Goal: Task Accomplishment & Management: Use online tool/utility

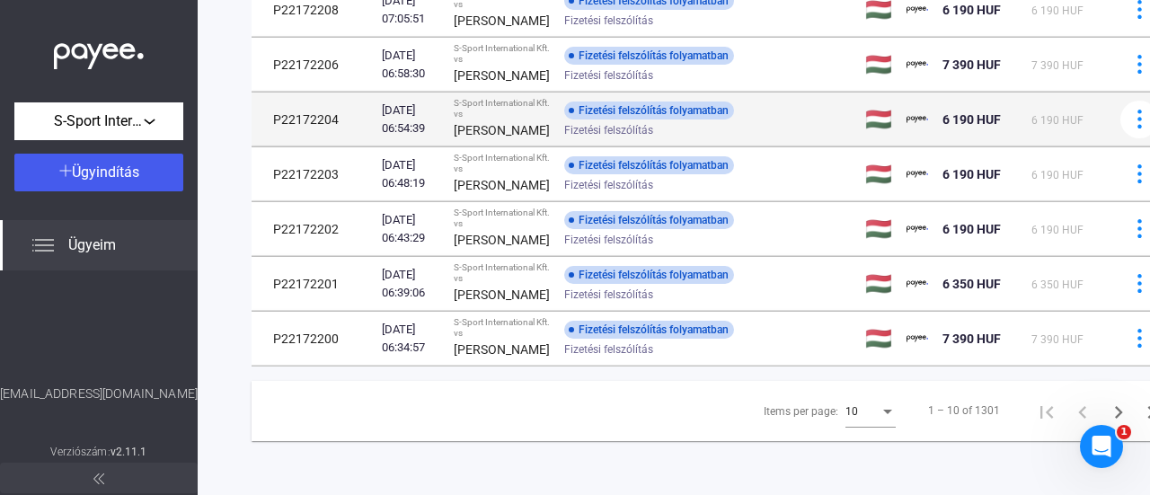
scroll to position [668, 0]
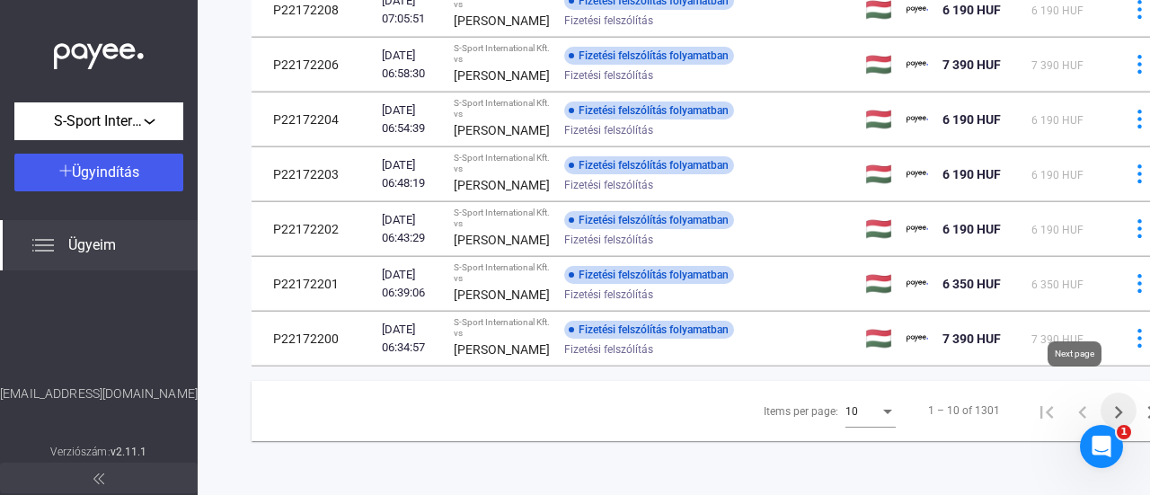
click at [1106, 400] on icon "Next page" at bounding box center [1118, 412] width 25 height 25
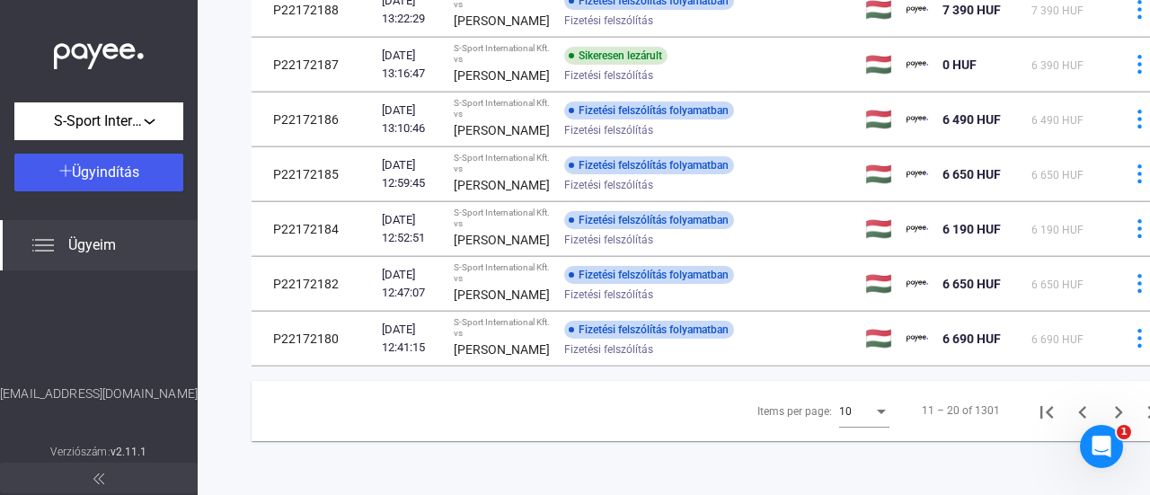
scroll to position [625, 0]
click at [1106, 400] on icon "Next page" at bounding box center [1118, 412] width 25 height 25
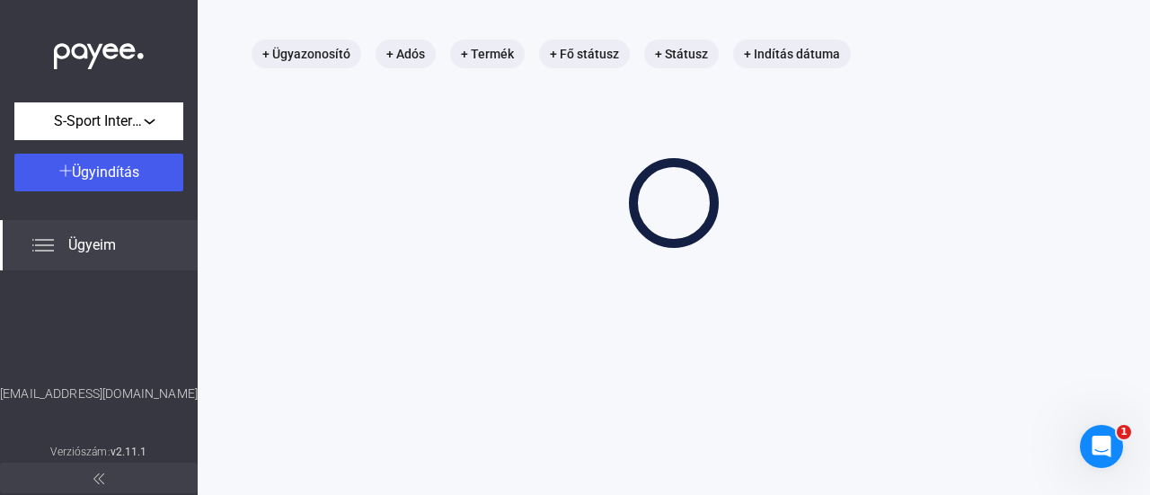
scroll to position [85, 0]
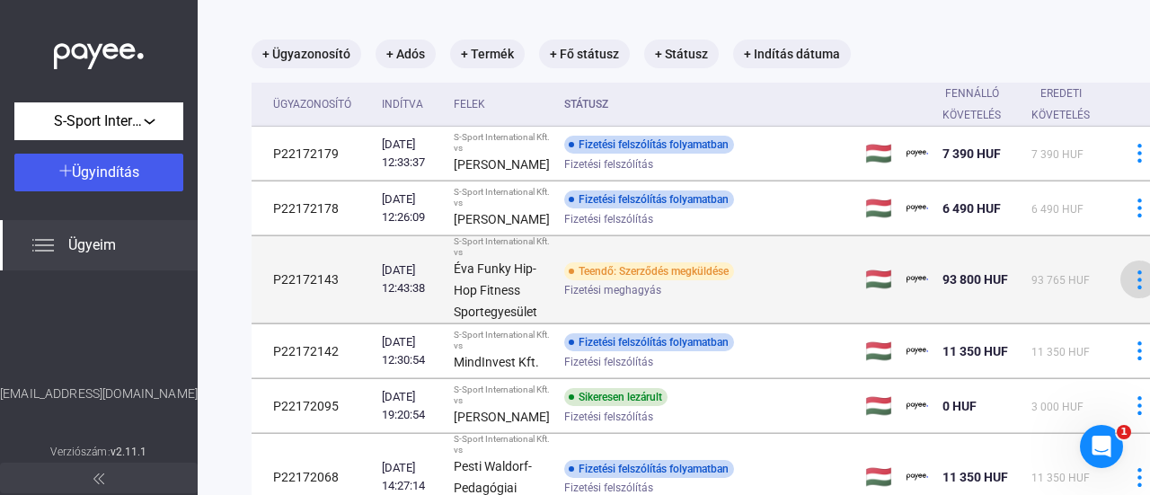
click at [1130, 277] on img at bounding box center [1139, 279] width 19 height 19
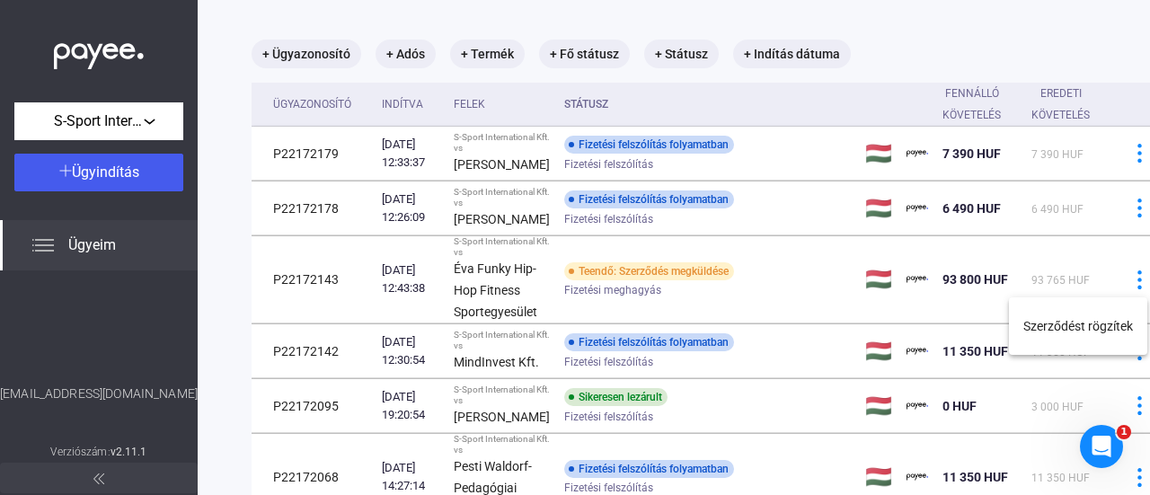
click at [446, 269] on div at bounding box center [575, 247] width 1150 height 495
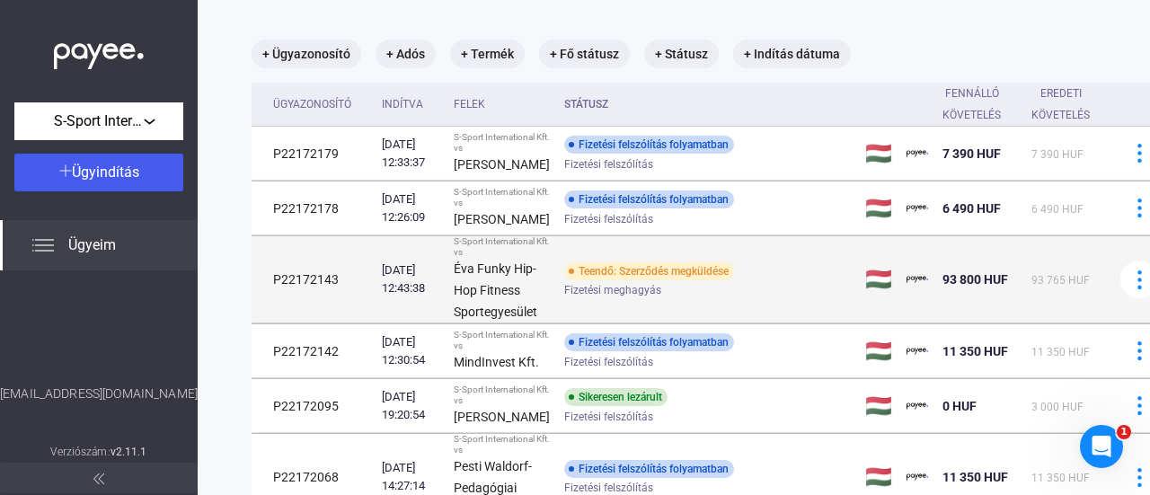
click at [593, 270] on div "Teendő: Szerződés megküldése" at bounding box center [649, 271] width 170 height 18
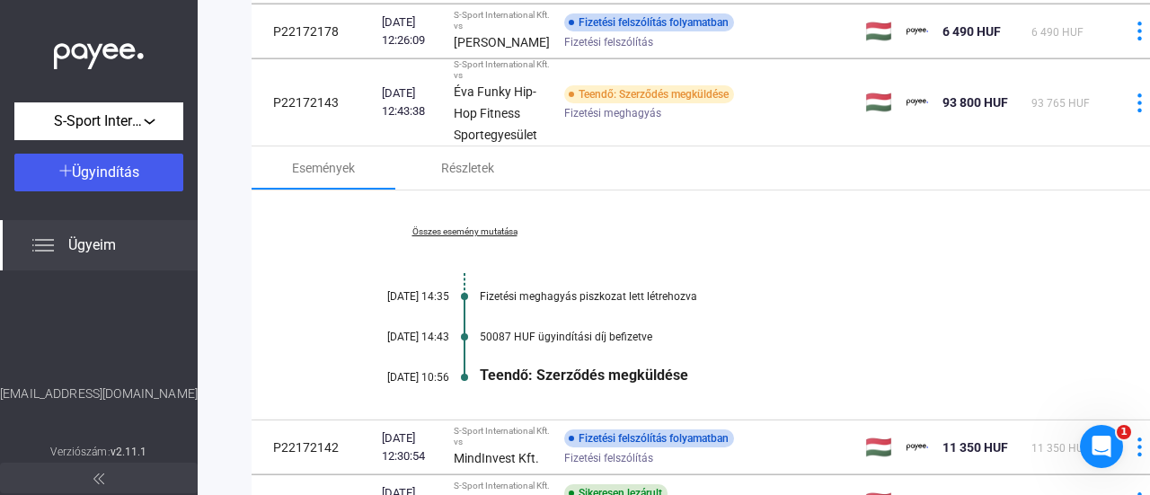
scroll to position [265, 0]
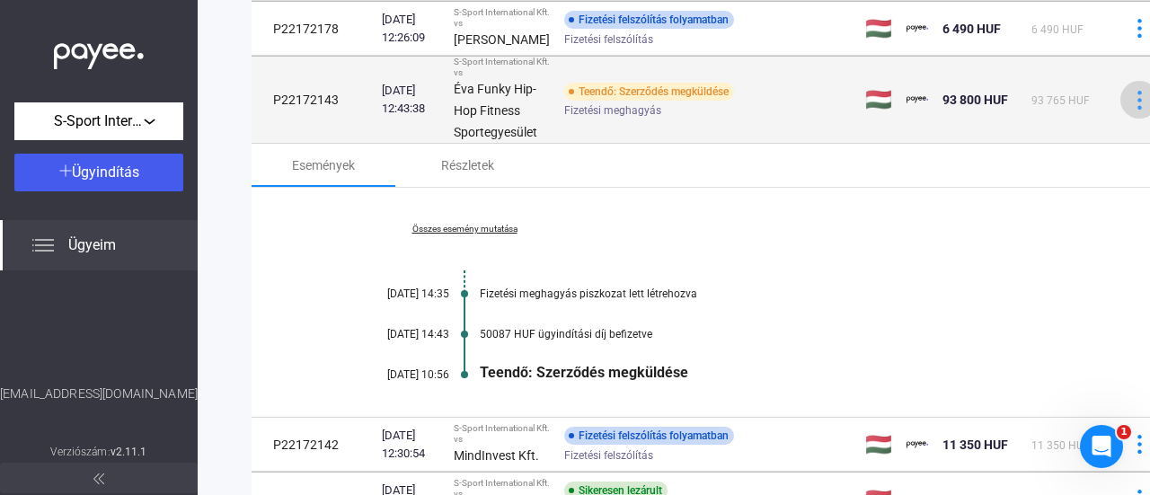
click at [1126, 102] on div at bounding box center [1139, 100] width 27 height 19
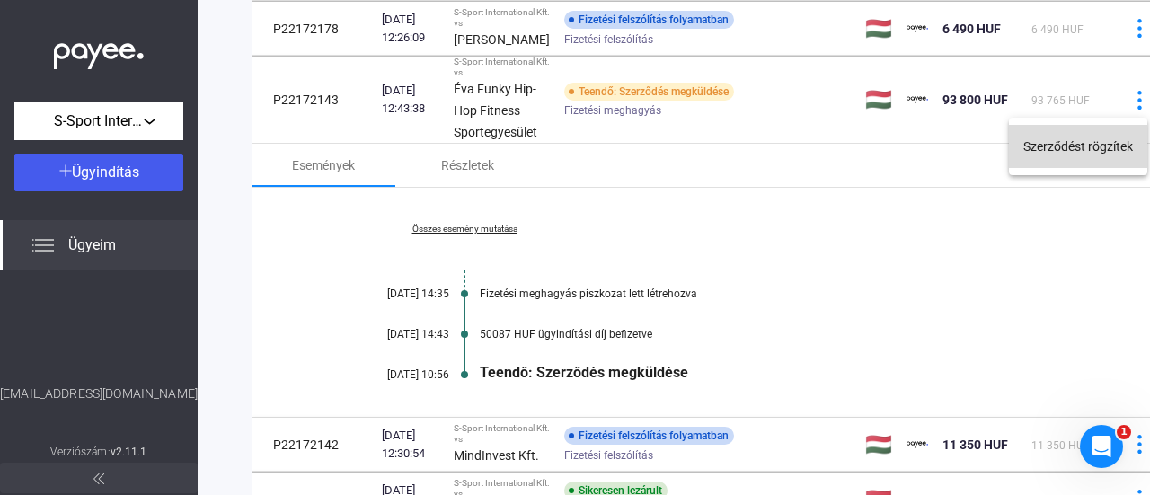
click at [1067, 152] on button "Szerződést rögzítek" at bounding box center [1078, 146] width 138 height 43
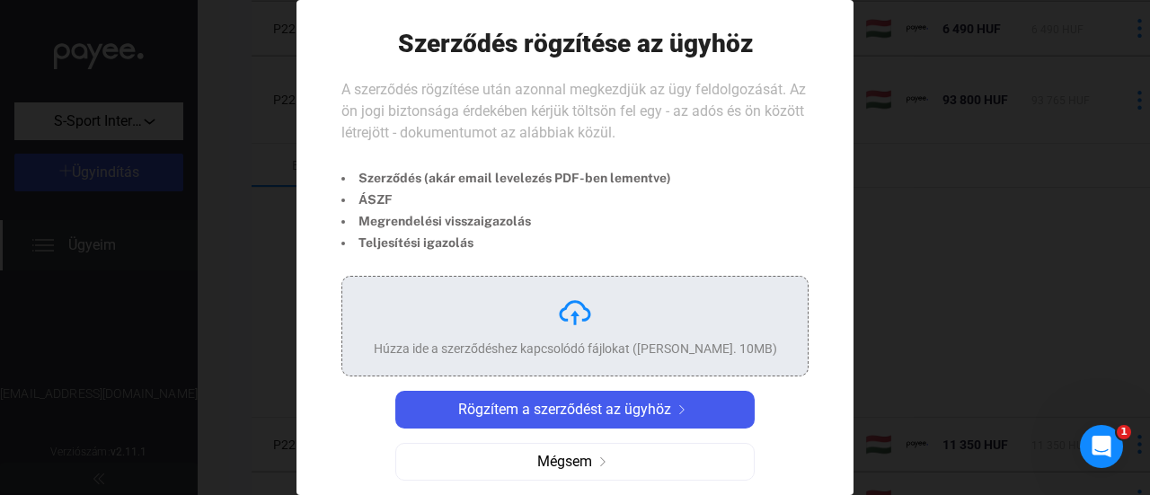
click at [631, 305] on div "Húzza ide a szerződéshez kapcsolódó fájlokat ([PERSON_NAME]. 10MB)" at bounding box center [575, 326] width 403 height 63
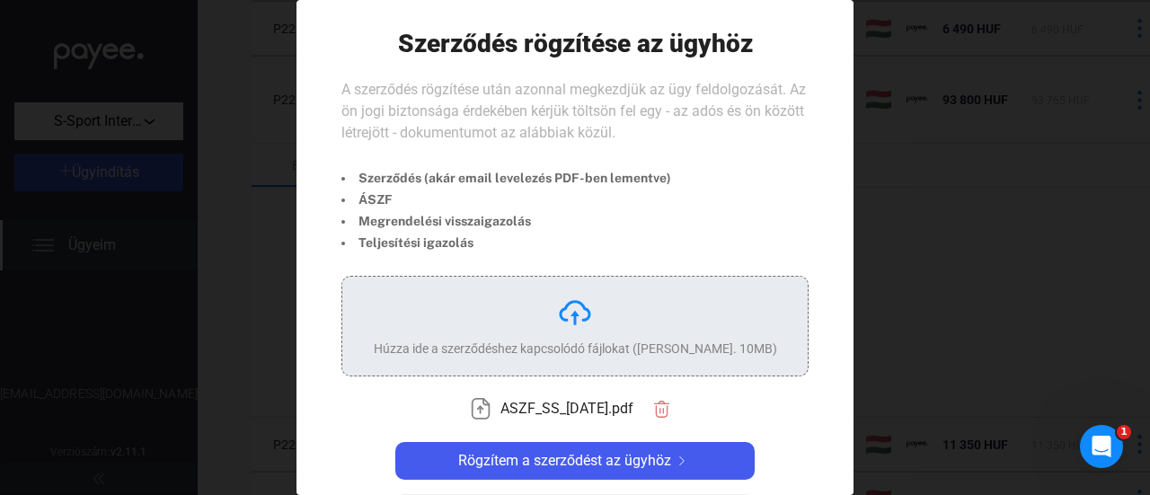
click at [598, 315] on div "Húzza ide a szerződéshez kapcsolódó fájlokat ([PERSON_NAME]. 10MB)" at bounding box center [575, 326] width 403 height 63
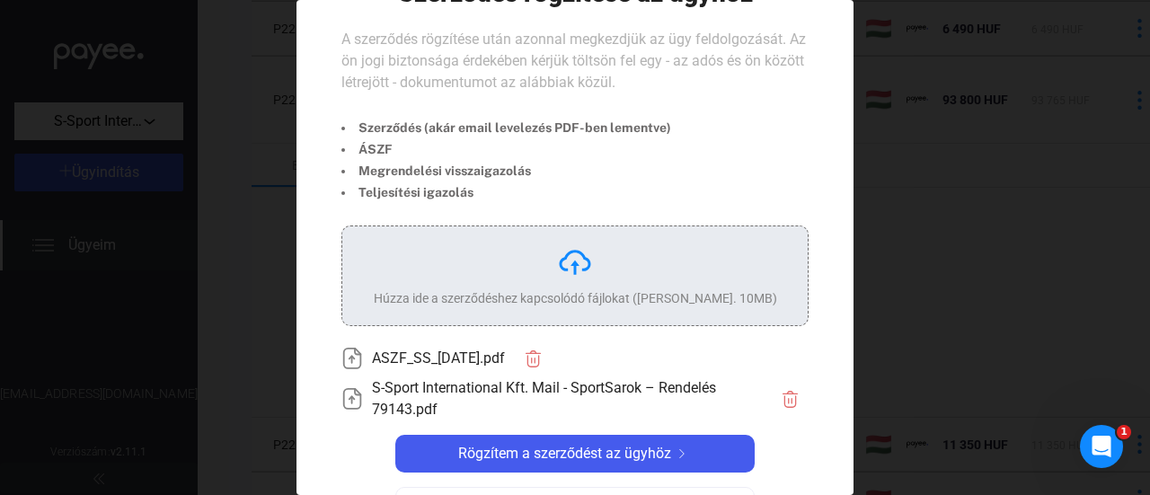
scroll to position [90, 0]
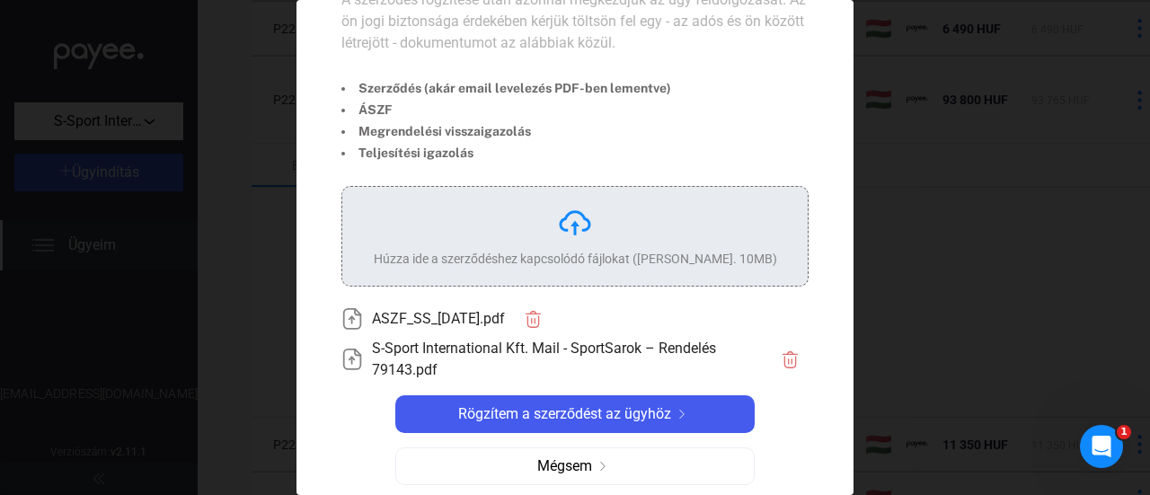
click at [534, 237] on div "Húzza ide a szerződéshez kapcsolódó fájlokat ([PERSON_NAME]. 10MB)" at bounding box center [575, 236] width 403 height 63
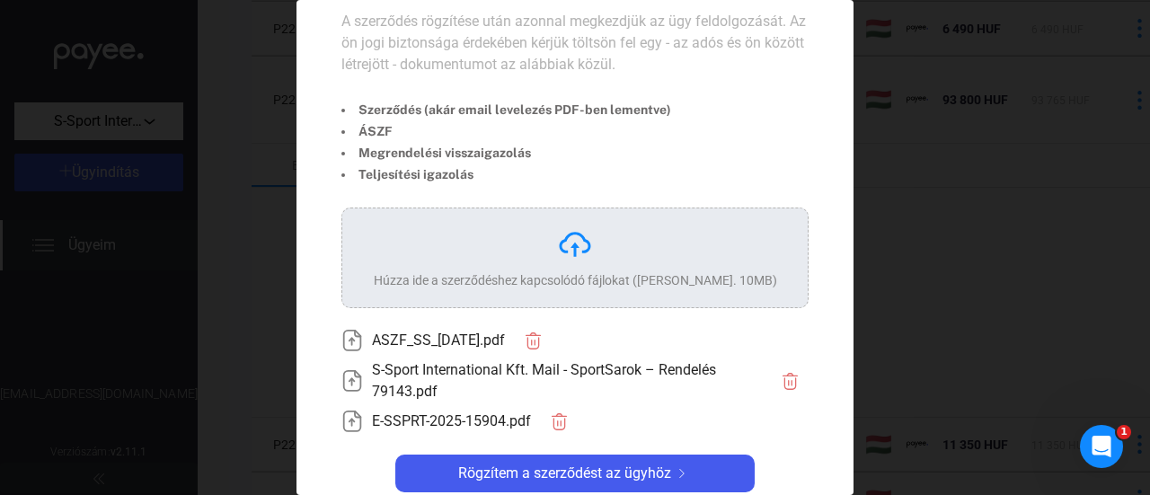
scroll to position [138, 0]
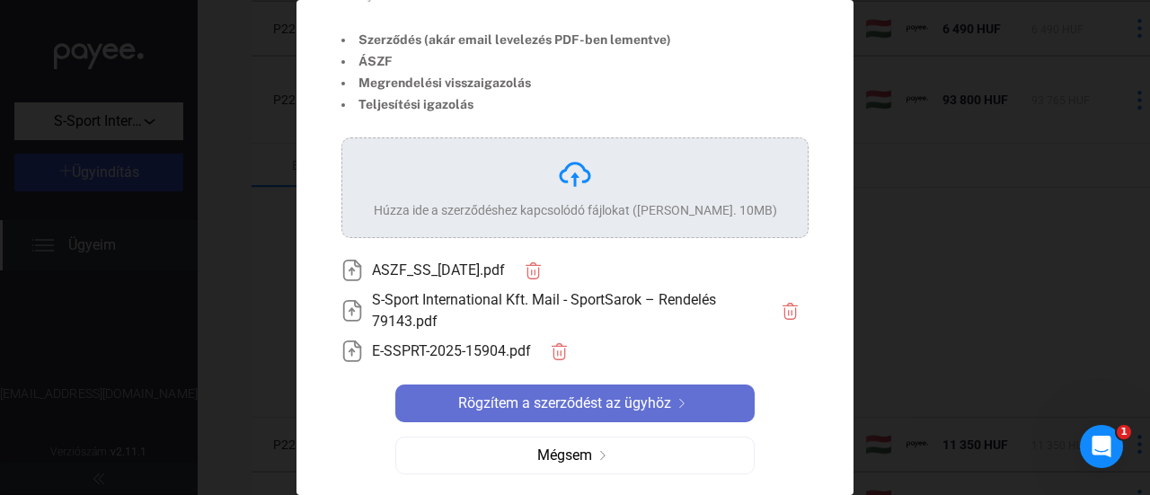
click at [649, 395] on span "Rögzítem a szerződést az ügyhöz" at bounding box center [564, 404] width 213 height 22
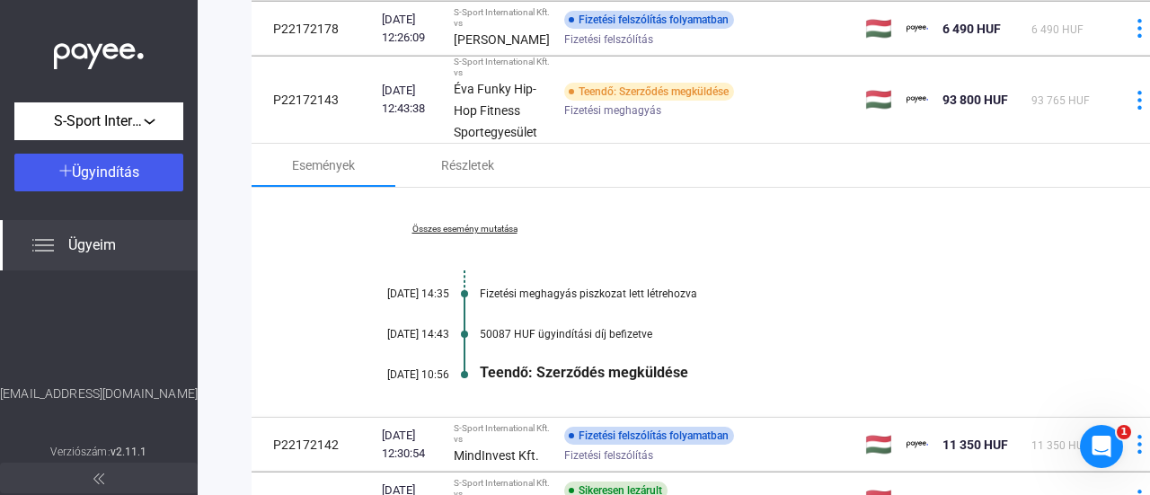
scroll to position [85, 0]
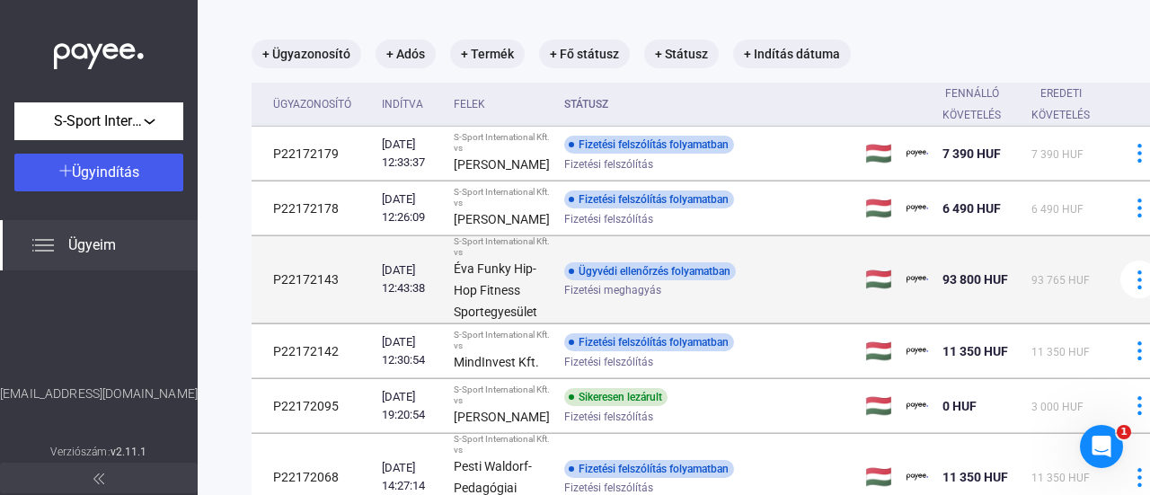
click at [767, 280] on div "Ügyvédi ellenőrzés folyamatban Fizetési meghagyás" at bounding box center [707, 279] width 287 height 35
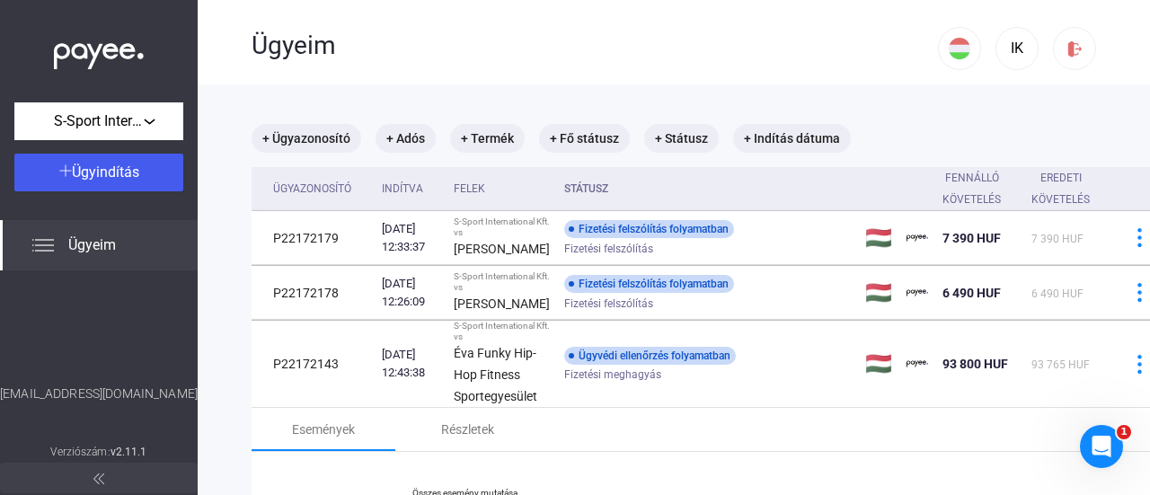
scroll to position [0, 0]
